Goal: Communication & Community: Answer question/provide support

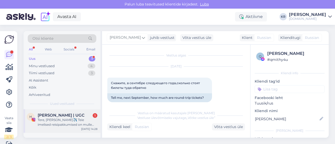
scroll to position [60, 0]
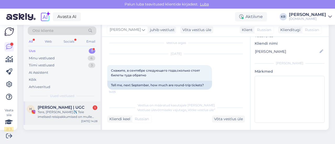
click at [69, 114] on div "Tere, [PERSON_NAME]✈️ Teie imelised reisipakkumised on mulle juba pikalt silma …" at bounding box center [68, 114] width 60 height 9
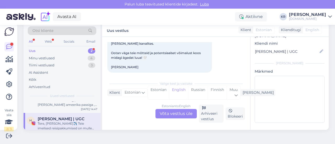
scroll to position [18, 0]
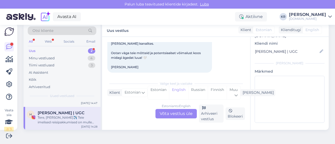
click at [70, 118] on div "Tere, [PERSON_NAME]✈️ Teie imelised reisipakkumised on mulle juba pikalt silma …" at bounding box center [68, 119] width 60 height 9
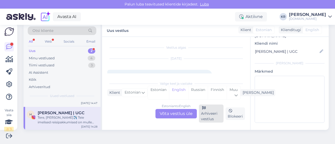
click at [207, 115] on div "Arhiveeri vestlus" at bounding box center [211, 114] width 25 height 18
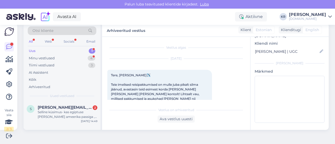
click at [59, 49] on div "Uus 1" at bounding box center [62, 50] width 69 height 7
click at [64, 57] on div "Minu vestlused 4" at bounding box center [62, 58] width 69 height 7
click at [72, 118] on div "Kui soovite reisi broneerida, siis jääme ootama [PERSON_NAME] reisija andmeid :)" at bounding box center [68, 114] width 60 height 9
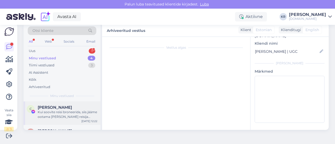
scroll to position [2241, 0]
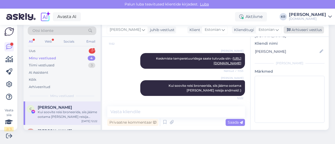
click at [301, 31] on div "Arhiveeri vestlus" at bounding box center [304, 29] width 40 height 7
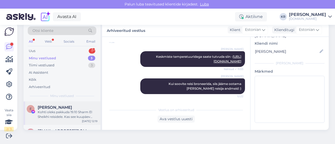
click at [62, 119] on div "Kohti oleks pakkuda 19.10 Sharm El Sheikhi reisidele. Kas see kuupäev sobiks Te…" at bounding box center [68, 114] width 60 height 9
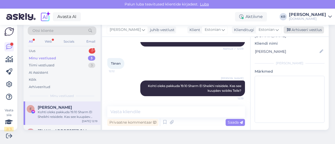
click at [293, 30] on div "Arhiveeri vestlus" at bounding box center [304, 29] width 40 height 7
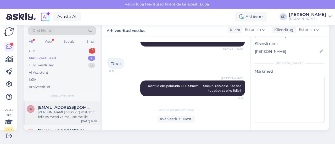
click at [69, 115] on div "[PERSON_NAME] saanud :) Vastame Teile esimesel võimalusel meilile." at bounding box center [68, 114] width 60 height 9
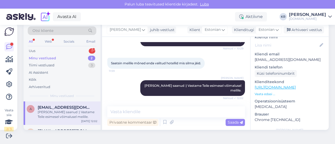
scroll to position [48, 0]
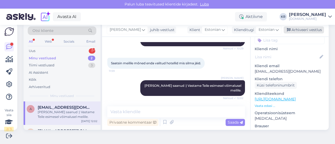
click at [298, 29] on div "Arhiveeri vestlus" at bounding box center [304, 29] width 40 height 7
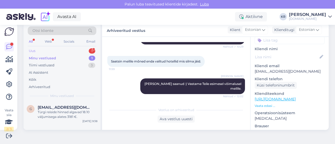
click at [48, 49] on div "Uus 1" at bounding box center [62, 50] width 69 height 7
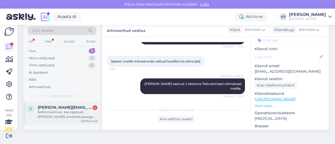
click at [69, 117] on div "Selline küsimus- kas egiptuse [PERSON_NAME] ameerika passiga , aga eesti ID kaa…" at bounding box center [68, 114] width 60 height 9
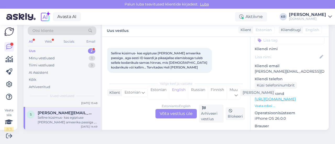
scroll to position [0, 0]
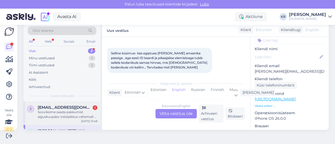
click at [70, 116] on div "Sooviksime saada pakkumist alguskuupäev (reisipikkus vähemalt 7 päeva) [DATE]-[…" at bounding box center [68, 114] width 60 height 9
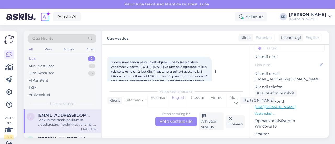
scroll to position [36, 0]
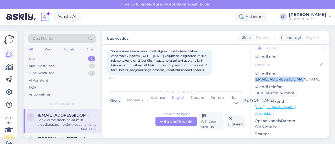
drag, startPoint x: 297, startPoint y: 72, endPoint x: 256, endPoint y: 73, distance: 41.1
click at [251, 74] on div "a # amuxdr3l Offline [GEOGRAPHIC_DATA], [GEOGRAPHIC_DATA] Kliendi info Kliendi …" at bounding box center [290, 107] width 78 height 221
copy p "[EMAIL_ADDRESS][DOMAIN_NAME]"
click at [162, 122] on div "Estonian to English Võta vestlus üle" at bounding box center [176, 121] width 41 height 9
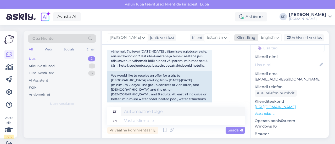
click at [266, 36] on span "English" at bounding box center [268, 38] width 14 height 6
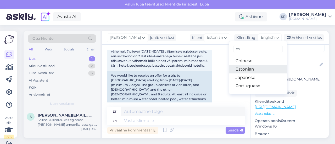
click at [247, 67] on link "Estonian" at bounding box center [258, 69] width 58 height 8
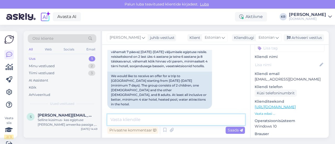
click at [167, 121] on textarea at bounding box center [176, 119] width 138 height 11
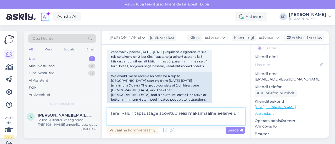
scroll to position [36, 0]
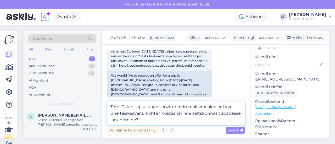
type textarea "Tere! Palun täpsustage soovitud reisi maksimaalne eelarve ühe täiskasvanu kohta…"
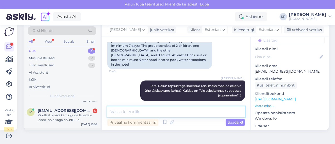
scroll to position [0, 0]
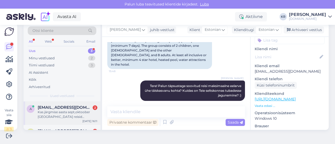
click at [80, 118] on div "Kas järgmise aasta sept,oktoober [GEOGRAPHIC_DATA] reisid [PERSON_NAME] väljas ?" at bounding box center [68, 114] width 60 height 9
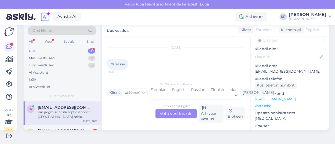
scroll to position [40, 0]
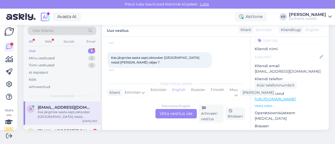
click at [182, 112] on div "Estonian to English Võta vestlus üle" at bounding box center [176, 113] width 41 height 9
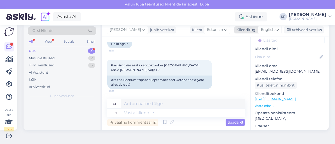
click at [268, 30] on span "English" at bounding box center [268, 30] width 14 height 6
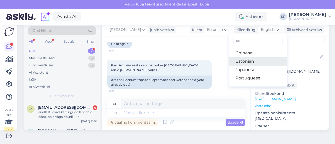
click at [246, 60] on link "Estonian" at bounding box center [258, 61] width 58 height 8
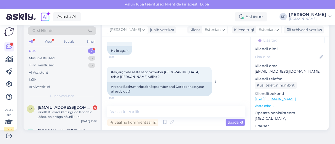
scroll to position [34, 0]
click at [146, 110] on textarea at bounding box center [176, 112] width 138 height 11
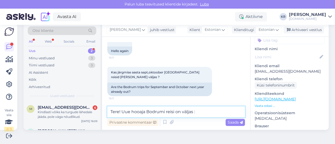
type textarea "Tere! Uue hooaja Bodrumi reisi on väljas :)"
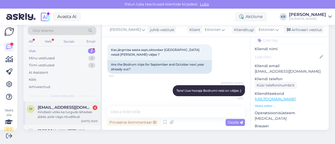
click at [70, 117] on div "Kindlasti võiks ka turgude lähedale jääda..pole väga nõudlikud." at bounding box center [68, 114] width 60 height 9
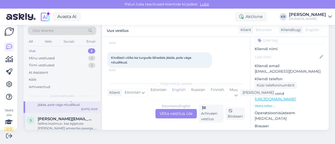
scroll to position [18, 0]
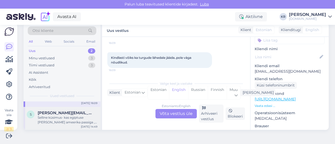
click at [70, 121] on div "Selline küsimus- kas egiptuse [PERSON_NAME] ameerika passiga , aga eesti ID kaa…" at bounding box center [68, 119] width 60 height 9
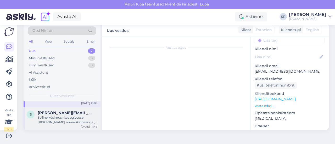
scroll to position [45, 0]
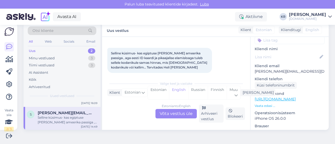
click at [179, 113] on div "Estonian to English Võta vestlus üle" at bounding box center [176, 113] width 41 height 9
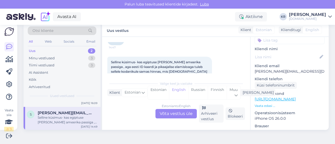
scroll to position [0, 0]
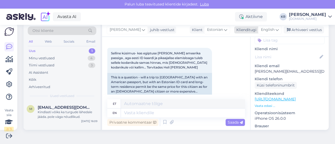
click at [270, 29] on span "English" at bounding box center [268, 30] width 14 height 6
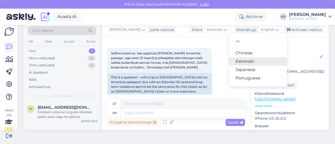
drag, startPoint x: 249, startPoint y: 63, endPoint x: 244, endPoint y: 65, distance: 4.8
click at [249, 63] on link "Estonian" at bounding box center [258, 61] width 58 height 8
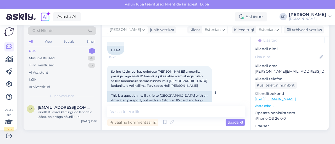
scroll to position [27, 0]
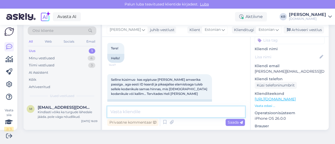
click at [135, 114] on textarea at bounding box center [176, 112] width 138 height 11
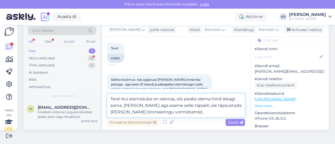
drag, startPoint x: 182, startPoint y: 106, endPoint x: 167, endPoint y: 108, distance: 14.9
click at [167, 108] on textarea "Tere! Kui elamisluba on olemas, siis peaks olema hind ikkagi sama. [PERSON_NAME…" at bounding box center [176, 106] width 138 height 24
click at [110, 113] on textarea "Tere! Kui elamisluba on olemas, siis peaks olema hind ikkagi sama. [PERSON_NAME…" at bounding box center [176, 106] width 138 height 24
click at [182, 112] on textarea "Tere! Kui elamisluba on olemas, siis peaks olema hind ikkagi sama. [PERSON_NAME…" at bounding box center [176, 106] width 138 height 24
type textarea "Tere! Kui elamisluba on olemas, siis peaks olema hind ikkagi sama. [PERSON_NAME…"
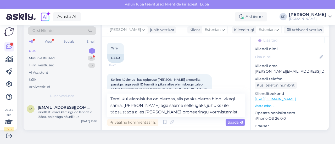
click at [240, 124] on icon at bounding box center [241, 122] width 3 height 3
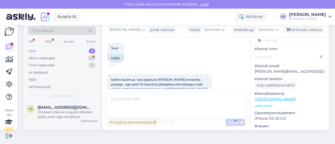
scroll to position [85, 0]
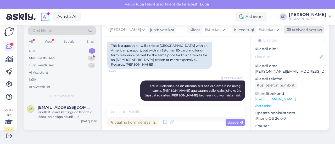
click at [297, 31] on div "Arhiveeri vestlus" at bounding box center [304, 29] width 40 height 7
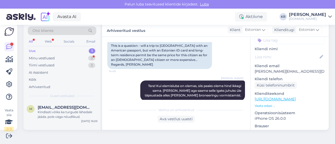
click at [48, 49] on div "Uus 1" at bounding box center [62, 50] width 69 height 7
click at [65, 114] on div "Kindlasti võiks ka turgude lähedale jääda..pole väga nõudlikud." at bounding box center [68, 114] width 60 height 9
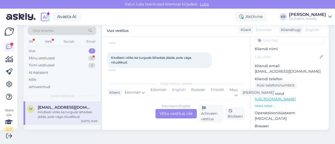
click at [167, 115] on div "Estonian to English Võta vestlus üle" at bounding box center [176, 113] width 41 height 9
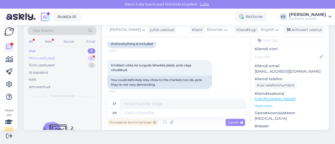
click at [67, 57] on div "Minu vestlused 4" at bounding box center [62, 58] width 69 height 7
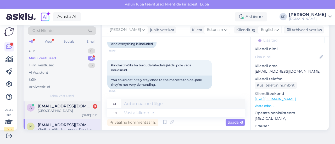
scroll to position [0, 0]
click at [68, 110] on div "[GEOGRAPHIC_DATA]" at bounding box center [68, 112] width 60 height 5
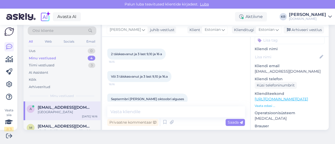
scroll to position [174, 0]
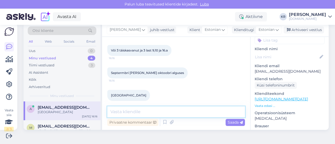
click at [151, 112] on textarea at bounding box center [176, 112] width 138 height 11
type textarea "[PERSON_NAME] soovite tubadesse jaguneda?"
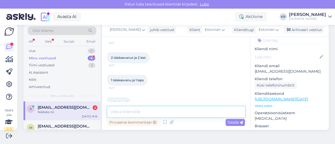
scroll to position [287, 0]
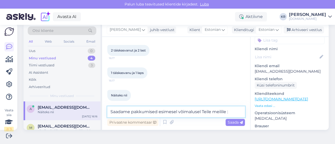
type textarea "Saadame pakkumised esimesel võimalusel Teile meilile :)"
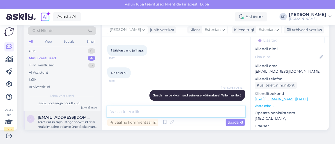
scroll to position [26, 0]
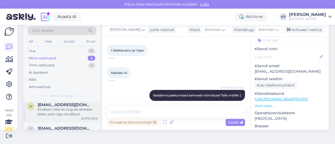
click at [83, 114] on div "Kindlasti võiks ka turgude lähedale jääda..pole väga nõudlikud." at bounding box center [68, 111] width 60 height 9
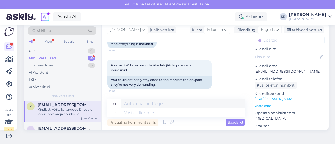
click at [64, 58] on div "Minu vestlused 4" at bounding box center [62, 58] width 69 height 7
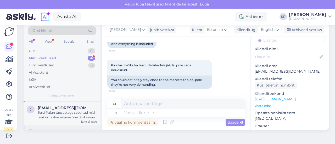
scroll to position [39, 0]
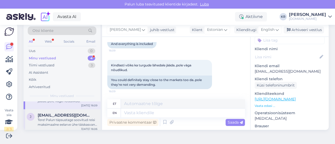
click at [75, 122] on div "Tere! Palun täpsustage soovitud reisi maksimaalne eelarve ühe täiskasvanu kohta…" at bounding box center [68, 122] width 60 height 9
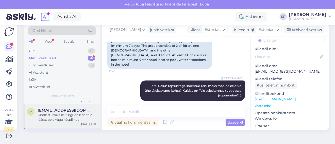
scroll to position [13, 0]
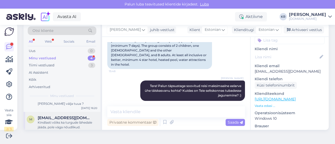
click at [73, 125] on div "Kindlasti võiks ka turgude lähedale jääda..pole väga nõudlikud." at bounding box center [68, 124] width 60 height 9
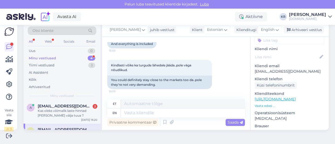
scroll to position [0, 0]
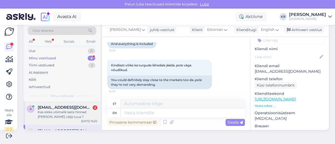
click at [78, 114] on div "Kas oleks võimalik laste hinnad [PERSON_NAME] välja tuua ?" at bounding box center [68, 114] width 60 height 9
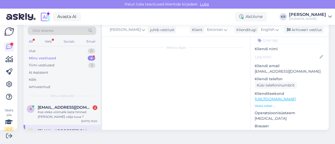
scroll to position [354, 0]
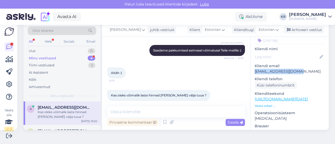
drag, startPoint x: 295, startPoint y: 67, endPoint x: 251, endPoint y: 66, distance: 43.7
click at [255, 69] on p "[EMAIL_ADDRESS][DOMAIN_NAME]" at bounding box center [290, 71] width 70 height 5
copy p "[EMAIL_ADDRESS][DOMAIN_NAME]"
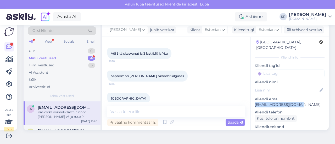
scroll to position [0, 0]
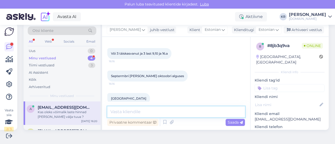
click at [142, 112] on textarea at bounding box center [176, 112] width 138 height 11
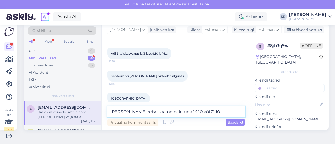
click at [174, 113] on textarea "[PERSON_NAME] reise saame pakkuda 14.10 või 21.10 väljumisega." at bounding box center [176, 112] width 138 height 11
click at [175, 112] on textarea "[PERSON_NAME] reise saame pakkuda 14.10 või 21.10 väljumisega." at bounding box center [176, 112] width 138 height 11
click at [176, 112] on textarea "[PERSON_NAME] reise saame pakkuda 14.10 või 21.10 väljumisega." at bounding box center [176, 112] width 138 height 11
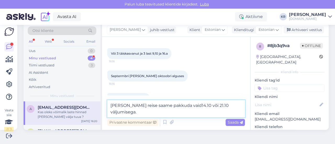
type textarea "[PERSON_NAME] reise saame pakkuda [PERSON_NAME] 14.10 või 21.10 väljumisega."
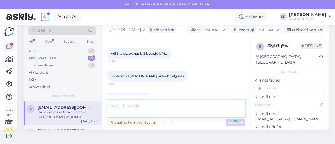
scroll to position [381, 0]
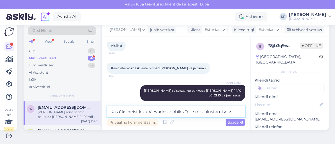
type textarea "Kas üks neist kuupäevadest sobiks Teile reisi alustamiseks?"
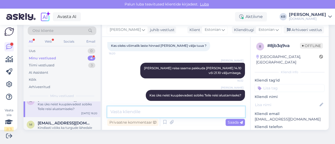
scroll to position [0, 0]
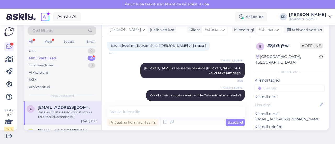
click at [75, 115] on div "Kas üks neist kuupäevadest sobiks Teile reisi alustamiseks?" at bounding box center [68, 114] width 60 height 9
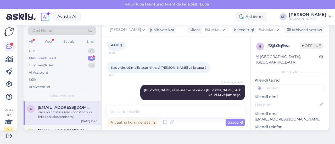
scroll to position [404, 0]
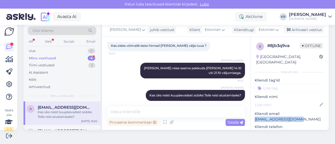
drag, startPoint x: 295, startPoint y: 113, endPoint x: 249, endPoint y: 115, distance: 46.6
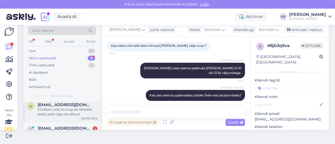
click at [73, 111] on div "Kindlasti võiks ka turgude lähedale jääda..pole väga nõudlikud." at bounding box center [68, 111] width 60 height 9
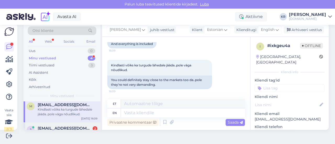
scroll to position [52, 0]
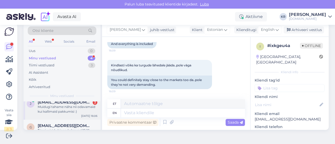
click at [69, 113] on div "Muidugi tahame näha nii odavamaid kui kallimaid pakkumisi :)" at bounding box center [68, 109] width 60 height 9
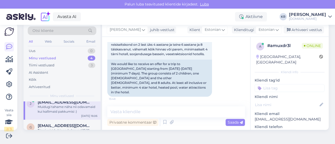
scroll to position [0, 0]
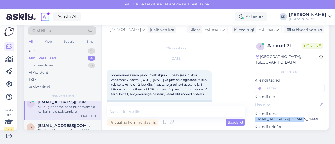
drag, startPoint x: 295, startPoint y: 113, endPoint x: 246, endPoint y: 113, distance: 49.0
copy p "[EMAIL_ADDRESS][DOMAIN_NAME]"
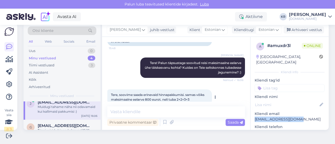
scroll to position [122, 0]
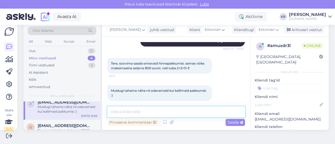
click at [152, 114] on textarea at bounding box center [176, 112] width 138 height 11
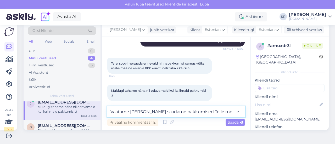
type textarea "Vaatame [PERSON_NAME] saadame pakkumised Teile meilile :)"
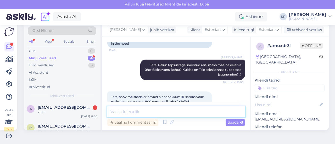
scroll to position [167, 0]
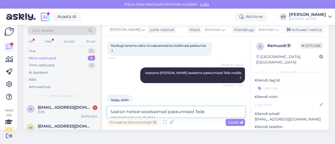
type textarea "Saatsin hetkel soodsaimad pakkumised Teile [GEOGRAPHIC_DATA] :)"
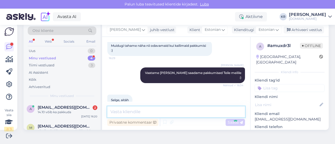
scroll to position [190, 0]
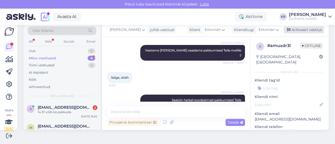
click at [291, 31] on div "Arhiveeri vestlus" at bounding box center [304, 29] width 40 height 7
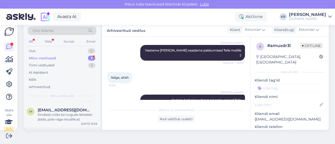
scroll to position [0, 0]
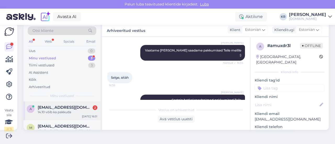
click at [60, 116] on div "a [EMAIL_ADDRESS][DOMAIN_NAME] 2 14.10 võib ka pakkuda [DATE] 16:51" at bounding box center [62, 111] width 77 height 19
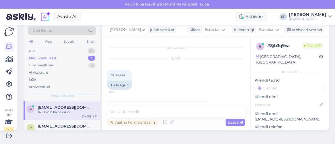
scroll to position [449, 0]
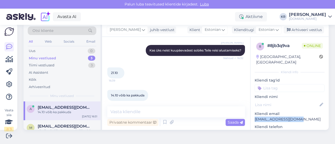
drag, startPoint x: 296, startPoint y: 115, endPoint x: 253, endPoint y: 115, distance: 43.5
copy p "[EMAIL_ADDRESS][DOMAIN_NAME]"
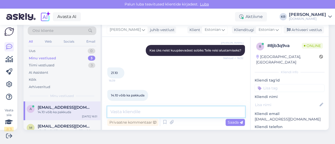
click at [158, 114] on textarea at bounding box center [176, 112] width 138 height 11
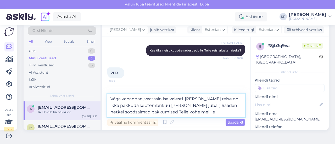
type textarea "Väga vabandan, vaatasin ise valesti. [PERSON_NAME] reise on ikka pakkuda septem…"
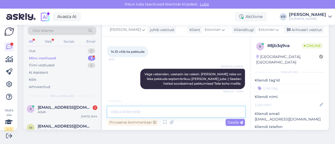
scroll to position [503, 0]
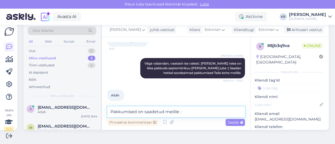
type textarea "Pakkumised on saadetud meilile :)"
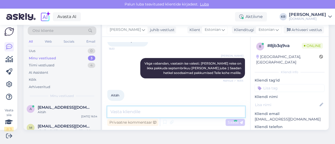
scroll to position [526, 0]
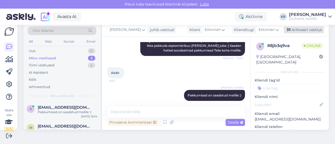
click at [296, 29] on div "Arhiveeri vestlus" at bounding box center [304, 29] width 40 height 7
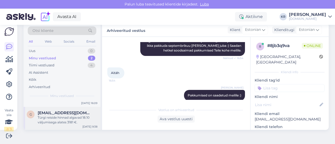
scroll to position [0, 0]
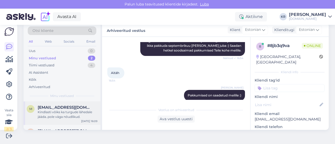
click at [76, 117] on div "Kindlasti võiks ka turgude lähedale jääda..pole väga nõudlikud." at bounding box center [68, 114] width 60 height 9
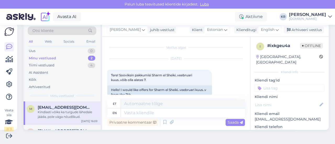
scroll to position [176, 0]
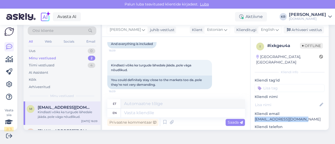
drag, startPoint x: 302, startPoint y: 114, endPoint x: 251, endPoint y: 114, distance: 51.1
click at [255, 117] on p "[EMAIL_ADDRESS][DOMAIN_NAME]" at bounding box center [290, 119] width 70 height 5
copy p "[EMAIL_ADDRESS][DOMAIN_NAME]"
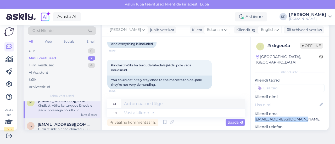
scroll to position [18, 0]
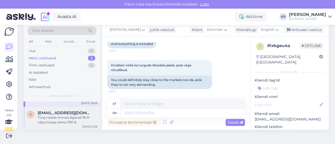
click at [67, 119] on div "Türgi reiside hinnad algavad 18.10 väljumisega alates 3181 €." at bounding box center [68, 119] width 60 height 9
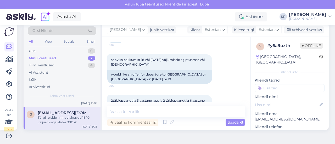
scroll to position [33, 0]
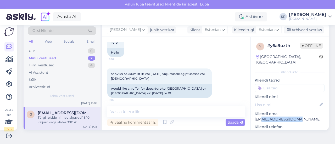
drag, startPoint x: 295, startPoint y: 115, endPoint x: 257, endPoint y: 114, distance: 38.8
click at [257, 117] on p "[EMAIL_ADDRESS][DOMAIN_NAME]" at bounding box center [290, 119] width 70 height 5
drag, startPoint x: 300, startPoint y: 115, endPoint x: 250, endPoint y: 115, distance: 50.0
copy p "[EMAIL_ADDRESS][DOMAIN_NAME]"
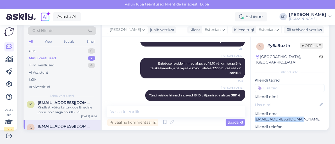
scroll to position [0, 0]
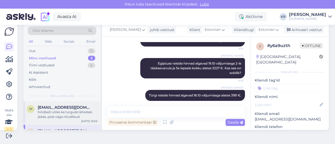
click at [64, 118] on div "Kindlasti võiks ka turgude lähedale jääda..pole väga nõudlikud." at bounding box center [68, 114] width 60 height 9
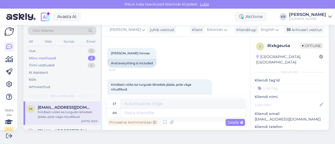
scroll to position [176, 0]
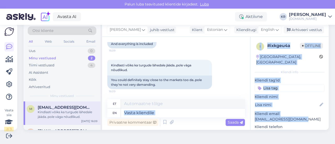
drag, startPoint x: 302, startPoint y: 113, endPoint x: 245, endPoint y: 111, distance: 57.1
click at [245, 111] on div "Vestlus algas [DATE] Tere! Sooviksin pakkumisi Sharm el Sheiki..veebruari kuus.…" at bounding box center [215, 83] width 227 height 93
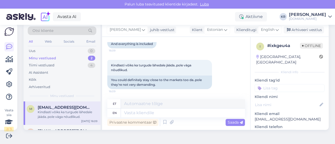
click at [289, 94] on p "Kliendi nimi" at bounding box center [290, 96] width 70 height 5
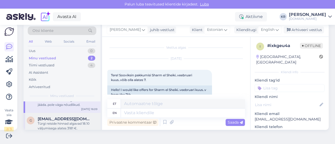
scroll to position [18, 0]
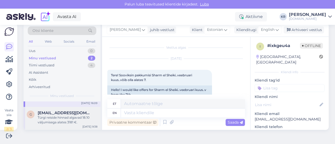
click at [73, 122] on div "Türgi reiside hinnad algavad 18.10 väljumisega alates 3181 €." at bounding box center [68, 119] width 60 height 9
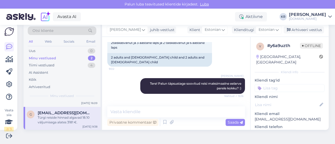
scroll to position [137, 0]
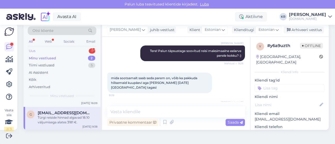
click at [67, 49] on div "Uus 1" at bounding box center [62, 50] width 69 height 7
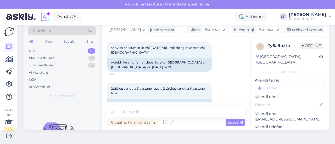
scroll to position [33, 0]
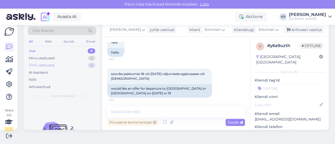
click at [65, 56] on div "Minu vestlused 2" at bounding box center [62, 58] width 69 height 7
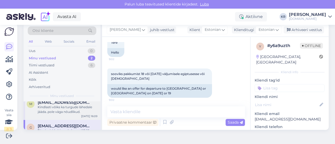
scroll to position [18, 0]
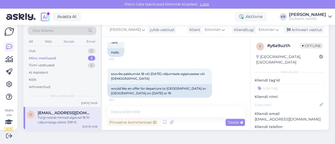
click at [68, 116] on div "Türgi reiside hinnad algavad 18.10 väljumisega alates 3181 €." at bounding box center [68, 119] width 60 height 9
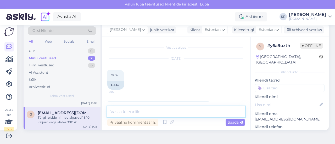
click at [134, 114] on textarea at bounding box center [176, 112] width 138 height 11
type textarea "Pakkumised on saadetud Teile meilile :)"
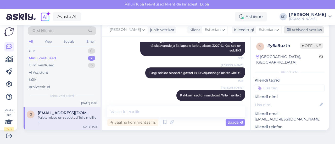
click at [295, 31] on div "Arhiveeri vestlus" at bounding box center [304, 29] width 40 height 7
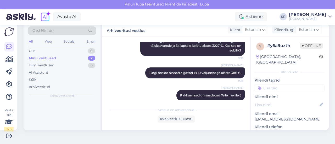
scroll to position [0, 0]
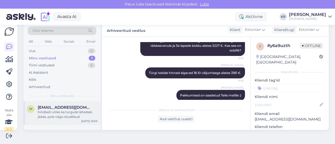
click at [63, 107] on span "[EMAIL_ADDRESS][DOMAIN_NAME]" at bounding box center [65, 107] width 54 height 5
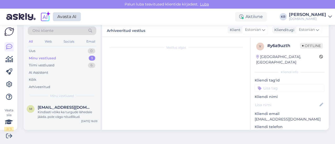
scroll to position [176, 0]
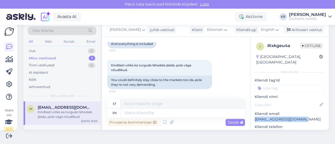
drag, startPoint x: 303, startPoint y: 114, endPoint x: 248, endPoint y: 116, distance: 54.2
copy p "[EMAIL_ADDRESS][DOMAIN_NAME]"
drag, startPoint x: 263, startPoint y: 31, endPoint x: 261, endPoint y: 35, distance: 4.7
click at [263, 31] on span "English" at bounding box center [268, 30] width 14 height 6
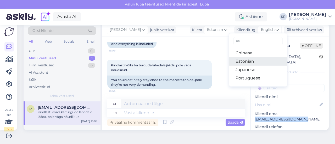
click at [251, 63] on link "Estonian" at bounding box center [258, 61] width 58 height 8
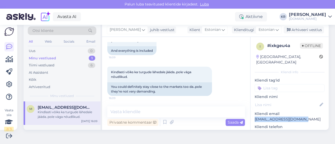
scroll to position [169, 0]
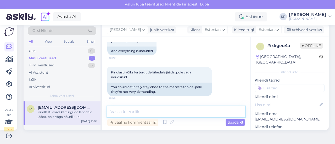
click at [169, 113] on textarea at bounding box center [176, 112] width 138 height 11
type textarea "e"
type textarea "Tere! Saatsin täpsustavad küsimused Teile meilile :)"
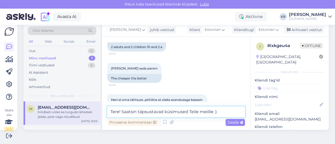
scroll to position [157, 0]
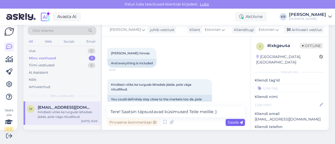
click at [230, 124] on span "Saada" at bounding box center [235, 122] width 15 height 5
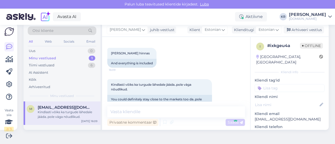
scroll to position [192, 0]
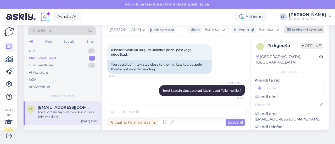
click at [295, 31] on div "Arhiveeri vestlus" at bounding box center [304, 29] width 40 height 7
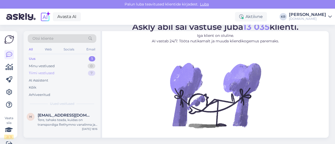
click at [62, 75] on div "Tiimi vestlused 7" at bounding box center [62, 73] width 69 height 7
